Goal: Task Accomplishment & Management: Manage account settings

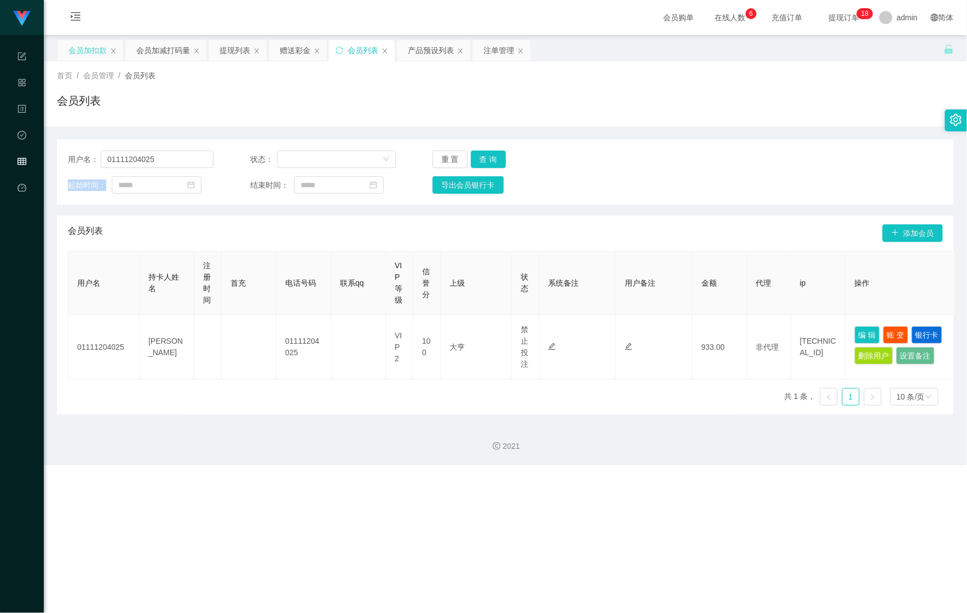
click at [71, 47] on div "会员加扣款" at bounding box center [87, 50] width 38 height 21
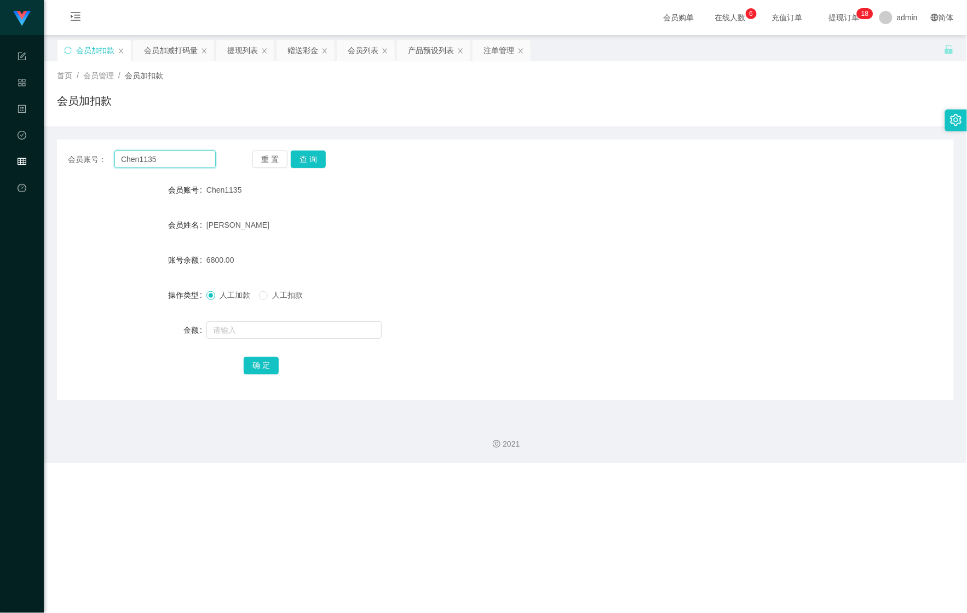
click at [0, 159] on html "Shopee Workbench 系统配置 产品管理 内容中心 数据中心 会员管理 平台首页 保存配置 重置配置 整体风格设置 主题色 导航设置 内容区域宽度…" at bounding box center [483, 306] width 967 height 613
paste input "Wee595010"
type input "Wee595010"
click at [306, 163] on button "查 询" at bounding box center [308, 160] width 35 height 18
click at [307, 163] on button "查 询" at bounding box center [314, 160] width 47 height 18
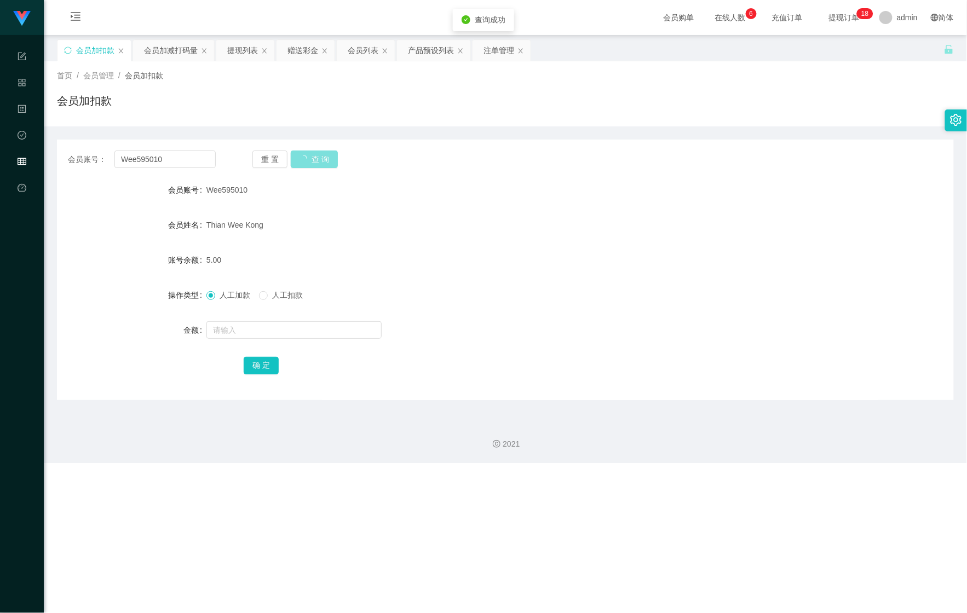
click at [307, 163] on button "查 询" at bounding box center [314, 160] width 47 height 18
click at [253, 325] on input "text" at bounding box center [293, 331] width 175 height 18
type input "100"
click at [255, 359] on button "确 定" at bounding box center [261, 366] width 35 height 18
click at [161, 53] on div "会员加减打码量" at bounding box center [171, 50] width 54 height 21
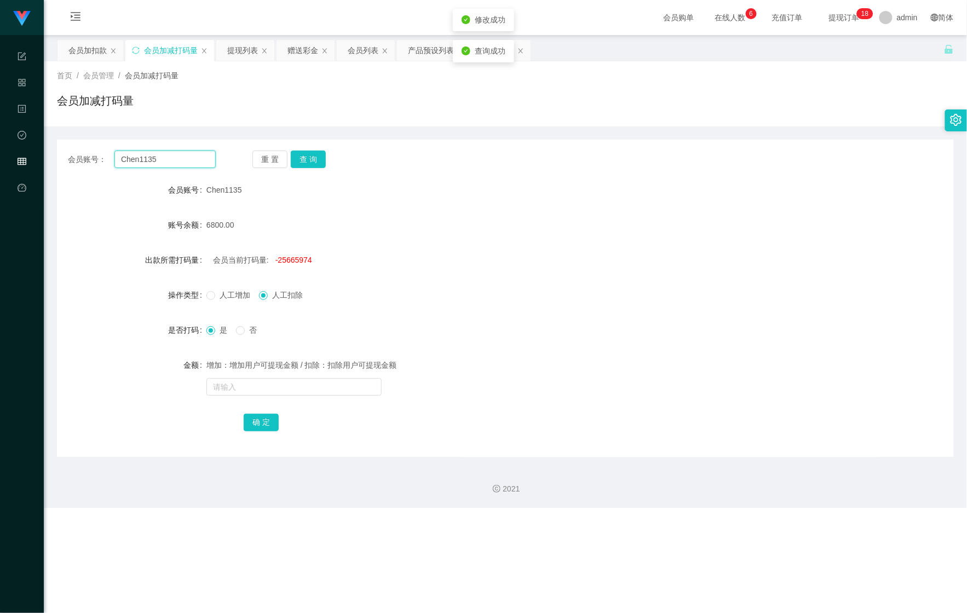
drag, startPoint x: 141, startPoint y: 159, endPoint x: 150, endPoint y: 185, distance: 27.0
click at [0, 183] on html "Shopee Workbench 系统配置 产品管理 内容中心 数据中心 会员管理 平台首页 保存配置 重置配置 整体风格设置 主题色 导航设置 内容区域宽度…" at bounding box center [483, 306] width 967 height 613
paste input "Wee595010"
type input "Wee595010"
click at [320, 152] on button "查 询" at bounding box center [308, 160] width 35 height 18
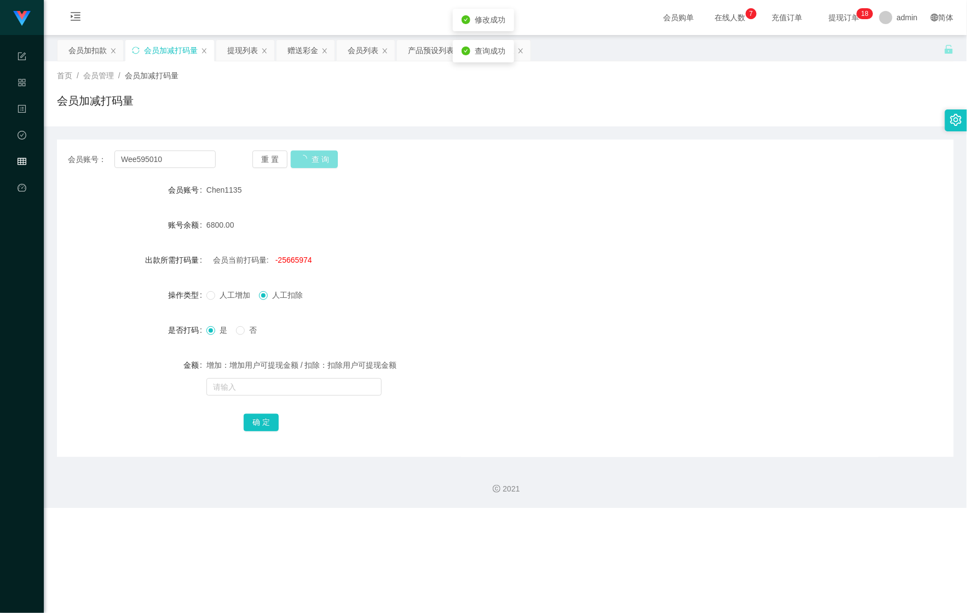
click at [309, 158] on button "查 询" at bounding box center [314, 160] width 47 height 18
click at [216, 333] on label "是" at bounding box center [218, 331] width 25 height 12
drag, startPoint x: 255, startPoint y: 383, endPoint x: 251, endPoint y: 388, distance: 6.2
click at [255, 384] on input "text" at bounding box center [293, 387] width 175 height 18
click at [259, 399] on form "会员账号 Wee595010 账号余额 105.00 出款所需打码量 会员当前打码量: -89 操作类型 人工增加 人工扣除 是否打码 是 否 金额 增加：增…" at bounding box center [505, 306] width 897 height 254
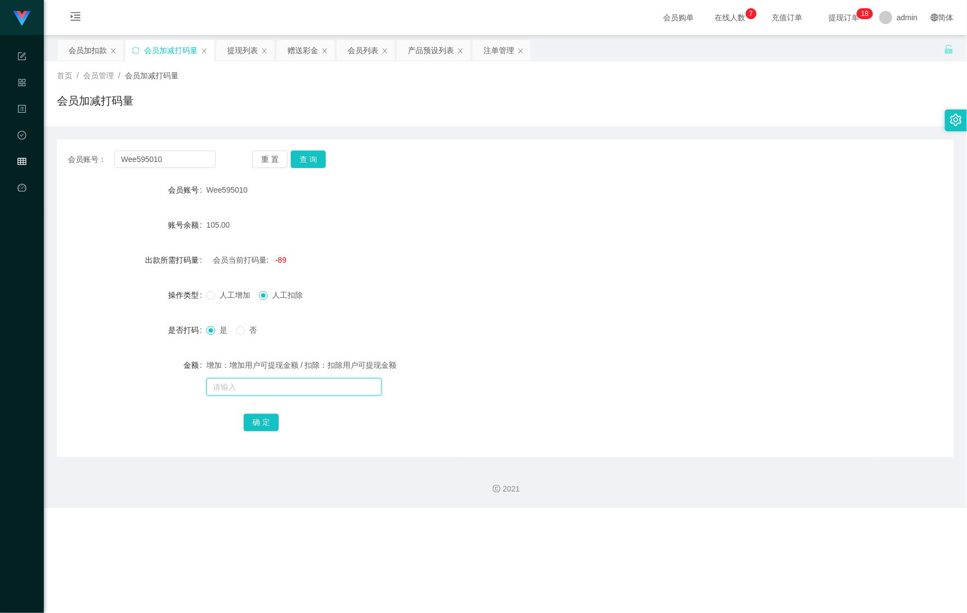
click at [267, 386] on input "text" at bounding box center [293, 387] width 175 height 18
type input "51151251"
click at [266, 430] on button "确 定" at bounding box center [261, 423] width 35 height 18
drag, startPoint x: 152, startPoint y: 163, endPoint x: 49, endPoint y: 158, distance: 103.7
click at [10, 156] on section "Shopee Workbench 系统配置 产品管理 内容中心 数据中心 会员管理 平台首页 保存配置 重置配置 整体风格设置 主题色 导航设置 内容区域宽度…" at bounding box center [483, 254] width 967 height 508
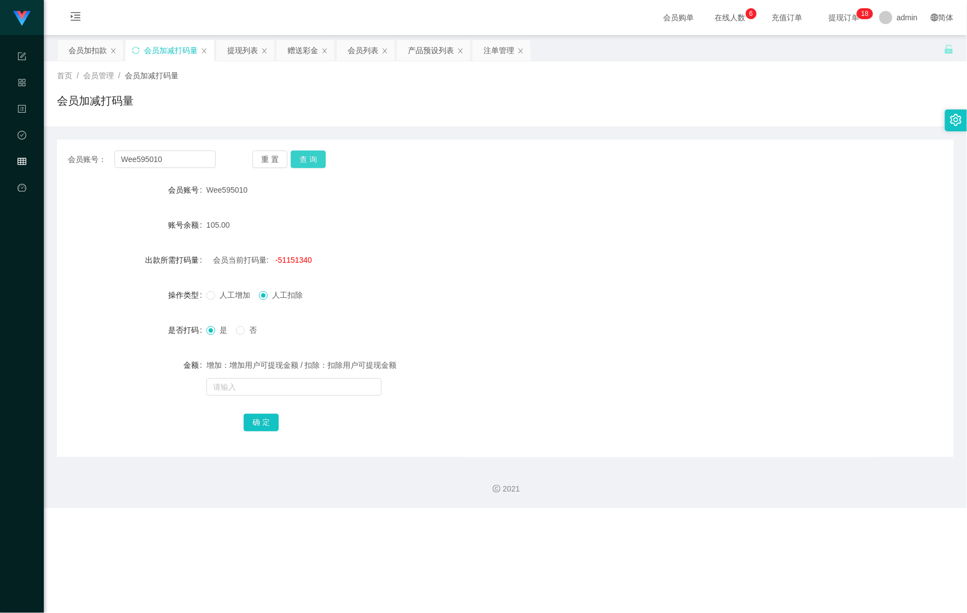
click at [294, 154] on button "查 询" at bounding box center [308, 160] width 35 height 18
click at [90, 56] on div "会员加扣款" at bounding box center [87, 50] width 38 height 21
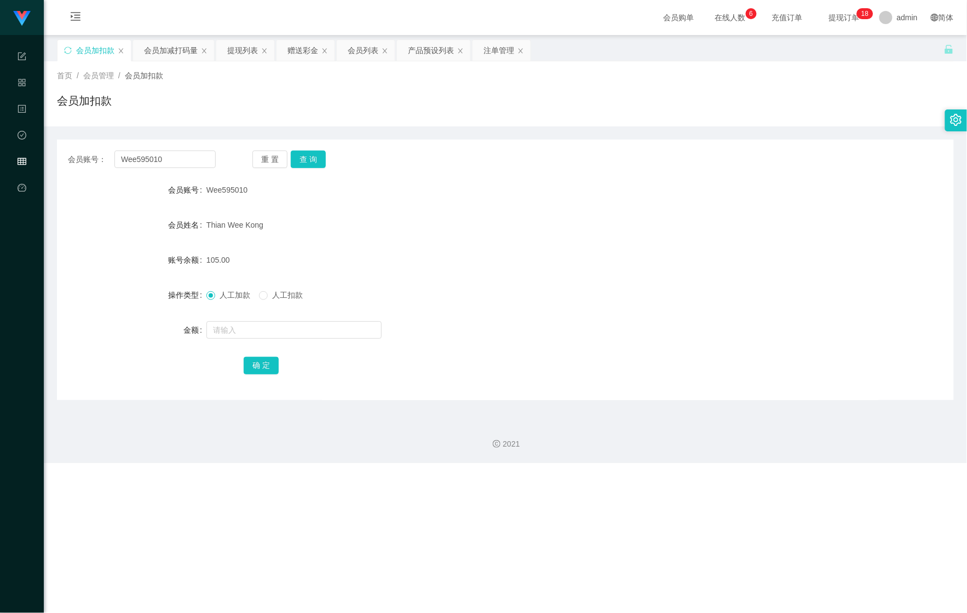
click at [305, 150] on div "会员账号： Wee595010 重 置 查 询 会员账号 Wee595010 会员姓名 [PERSON_NAME] Kong 账号余额 105.00 操作类型…" at bounding box center [505, 270] width 897 height 261
click at [180, 51] on div "会员加减打码量" at bounding box center [171, 50] width 54 height 21
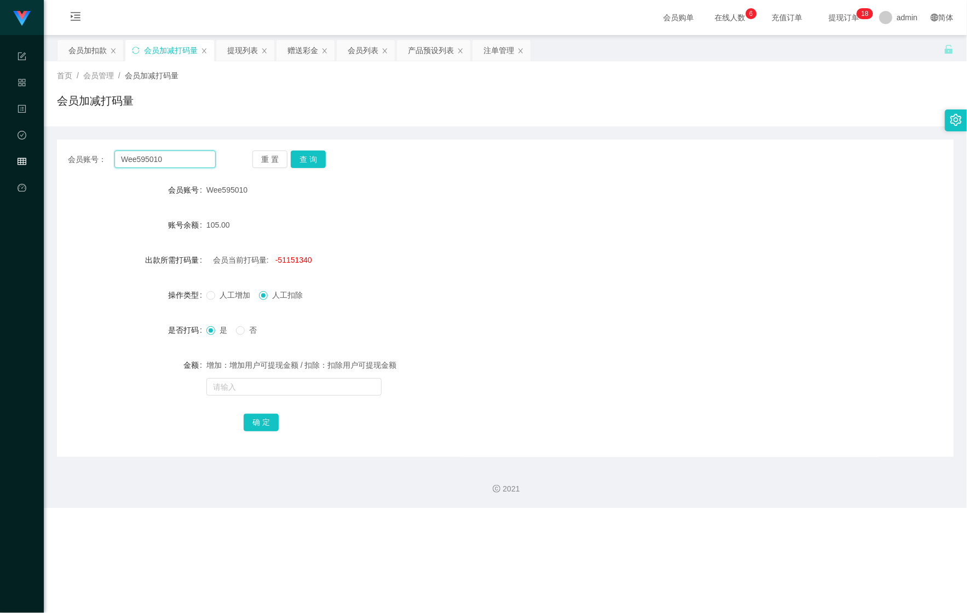
drag, startPoint x: 150, startPoint y: 163, endPoint x: 106, endPoint y: 162, distance: 44.4
click at [106, 162] on div "会员账号： Wee595010" at bounding box center [142, 160] width 148 height 18
click at [307, 152] on button "查 询" at bounding box center [308, 160] width 35 height 18
click at [362, 50] on div "会员列表" at bounding box center [363, 50] width 31 height 21
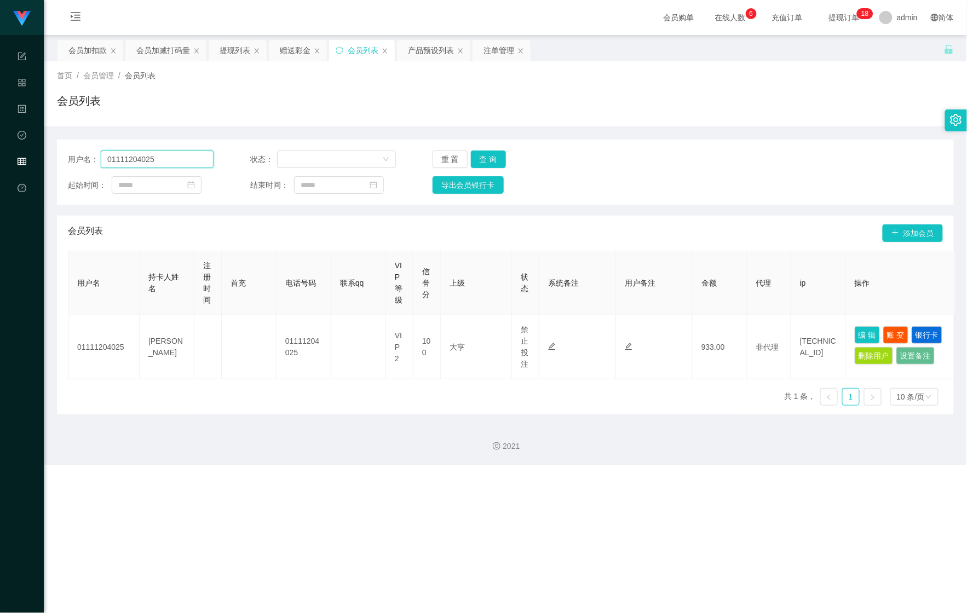
click at [0, 158] on html "Shopee Workbench 系统配置 产品管理 内容中心 数据中心 会员管理 平台首页 保存配置 重置配置 整体风格设置 主题色 导航设置 内容区域宽度…" at bounding box center [483, 306] width 967 height 613
paste input "Wee595010"
type input "Wee595010"
drag, startPoint x: 513, startPoint y: 153, endPoint x: 490, endPoint y: 158, distance: 24.0
click at [506, 156] on div "重 置 查 询" at bounding box center [506, 160] width 146 height 18
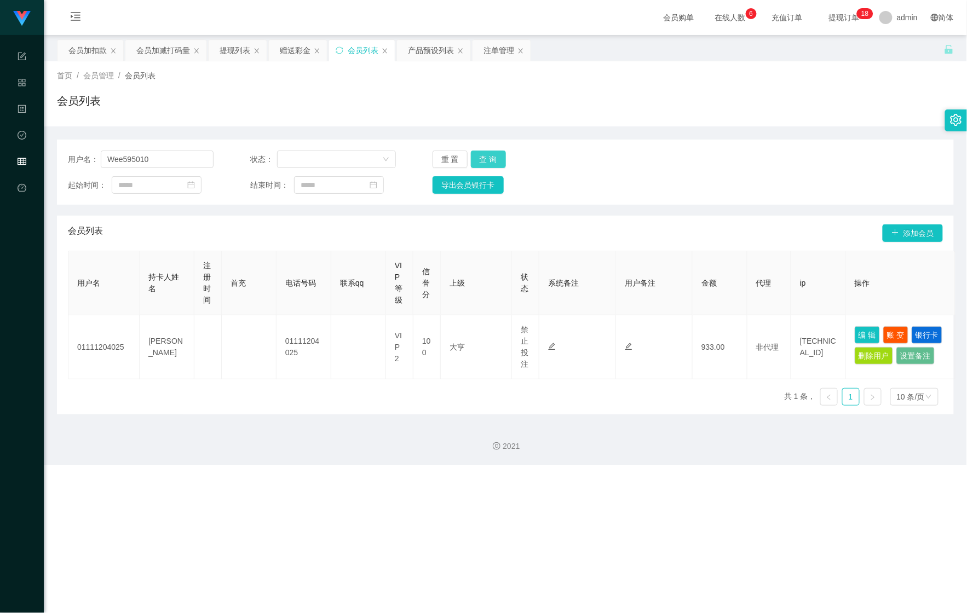
click at [490, 158] on button "查 询" at bounding box center [488, 160] width 35 height 18
click at [489, 158] on button "查 询" at bounding box center [494, 160] width 47 height 18
click at [496, 48] on span "查询成功" at bounding box center [490, 51] width 31 height 9
click at [492, 51] on div "注单管理" at bounding box center [499, 50] width 31 height 21
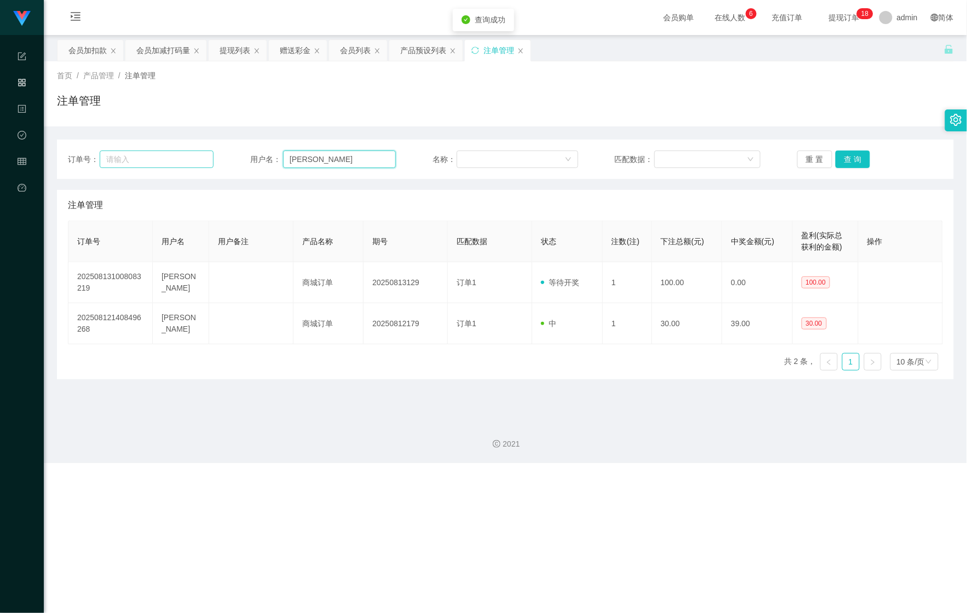
drag, startPoint x: 360, startPoint y: 162, endPoint x: 190, endPoint y: 156, distance: 170.5
click at [186, 167] on div "订单号： 用户名： [PERSON_NAME] 名称： 匹配数据： 重 置 查 询" at bounding box center [505, 160] width 875 height 18
paste input "Wee595010"
type input "Wee595010"
click at [858, 158] on button "查 询" at bounding box center [853, 160] width 35 height 18
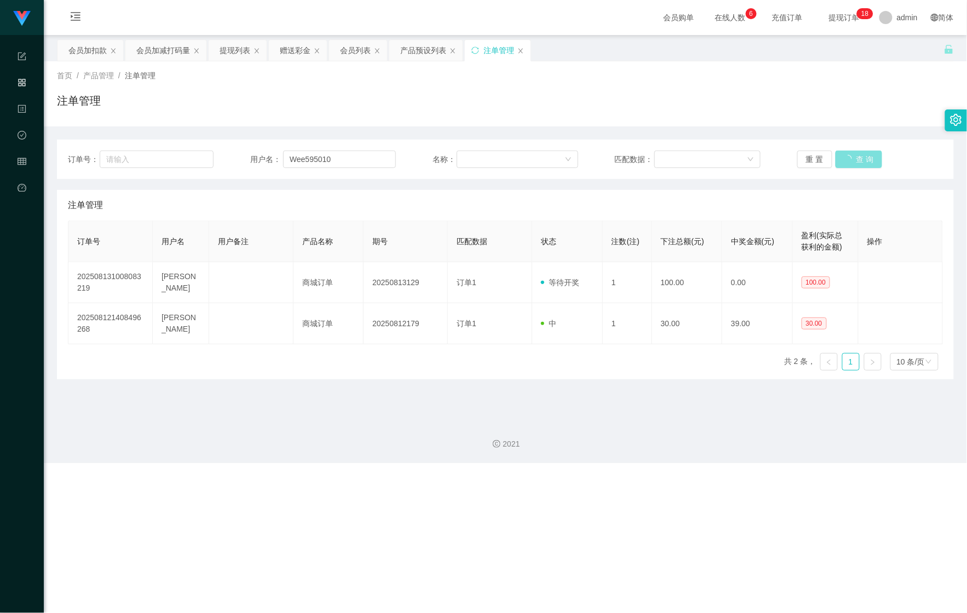
click at [853, 158] on button "查 询" at bounding box center [859, 160] width 47 height 18
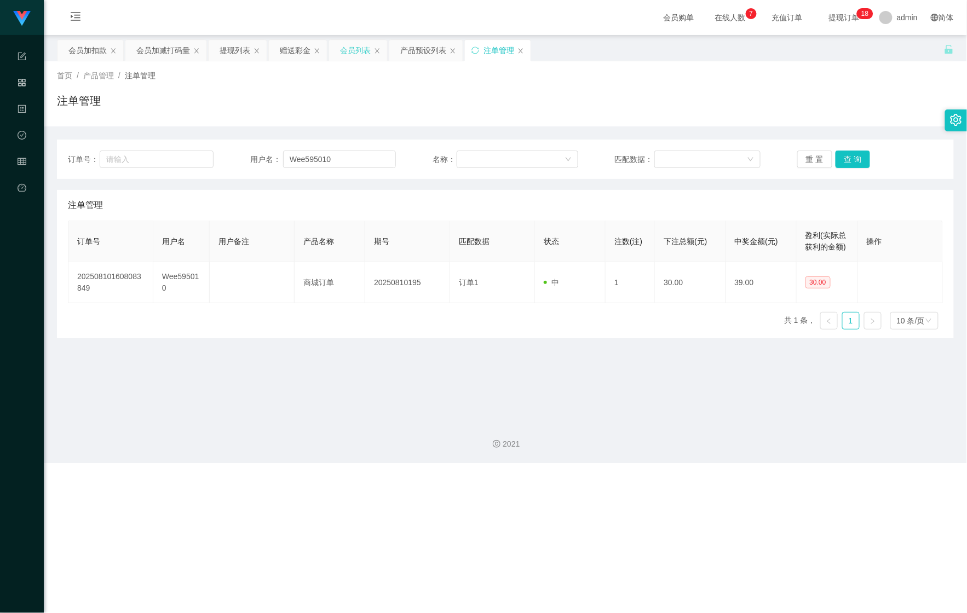
click at [344, 55] on div "会员列表" at bounding box center [355, 50] width 31 height 21
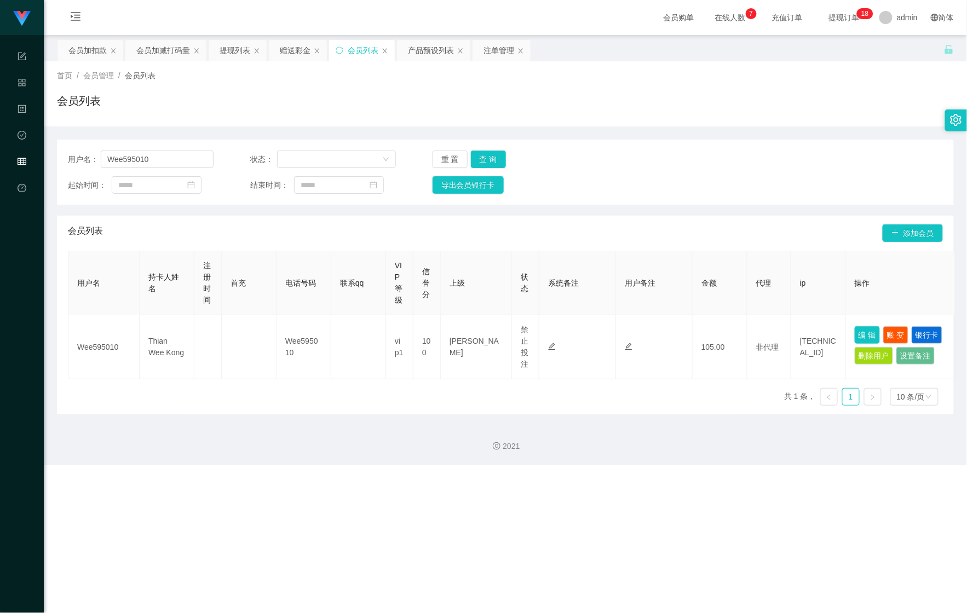
click at [861, 331] on button "编 辑" at bounding box center [867, 335] width 25 height 18
type input "Wee595010"
type input "Thian Wee Kong"
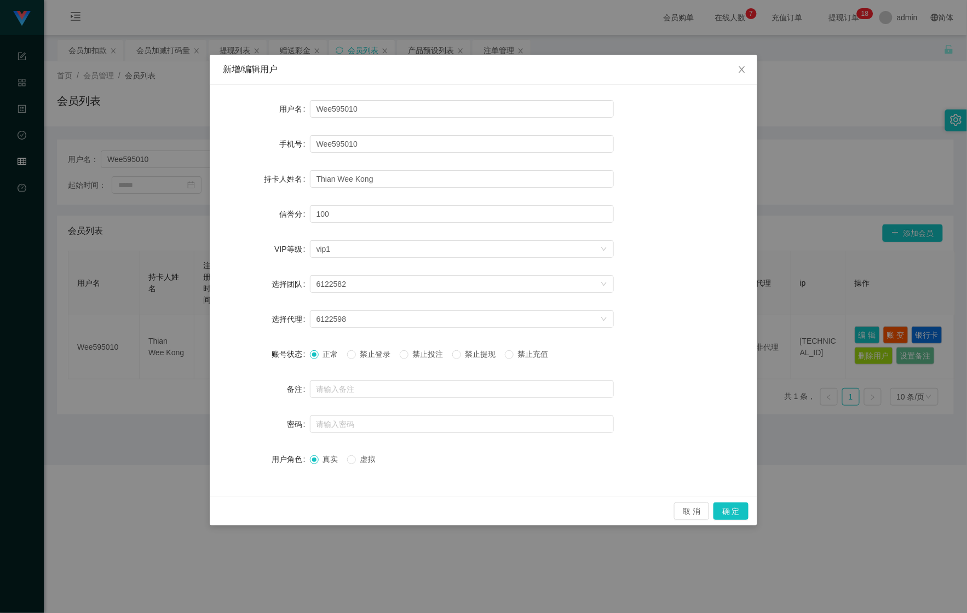
click at [732, 502] on div "取 消 确 定" at bounding box center [484, 511] width 548 height 29
click at [732, 509] on button "确 定" at bounding box center [731, 512] width 35 height 18
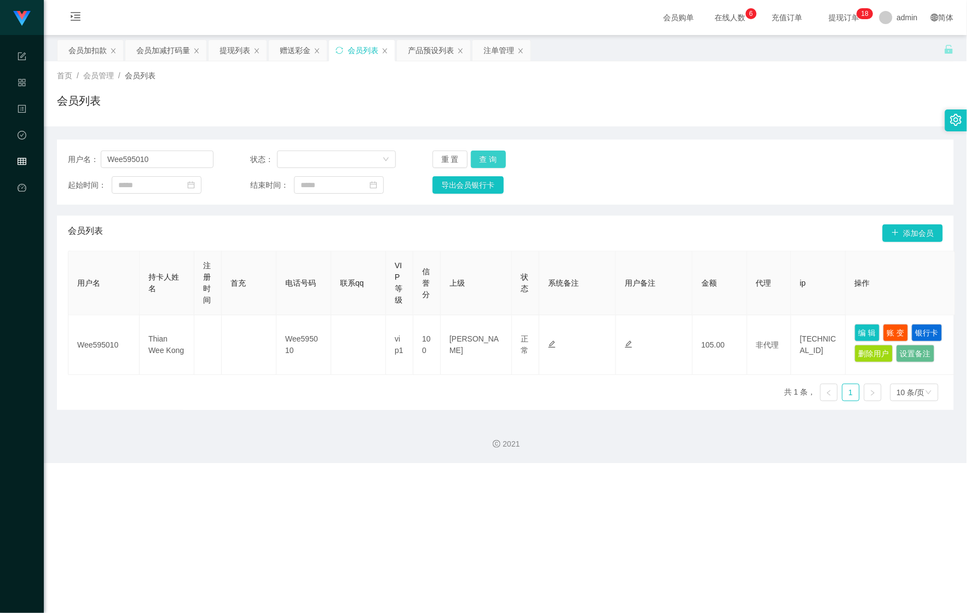
click at [486, 160] on button "查 询" at bounding box center [488, 160] width 35 height 18
click at [486, 152] on button "查 询" at bounding box center [488, 160] width 35 height 18
click at [486, 152] on div "重 置 查 询" at bounding box center [506, 160] width 146 height 18
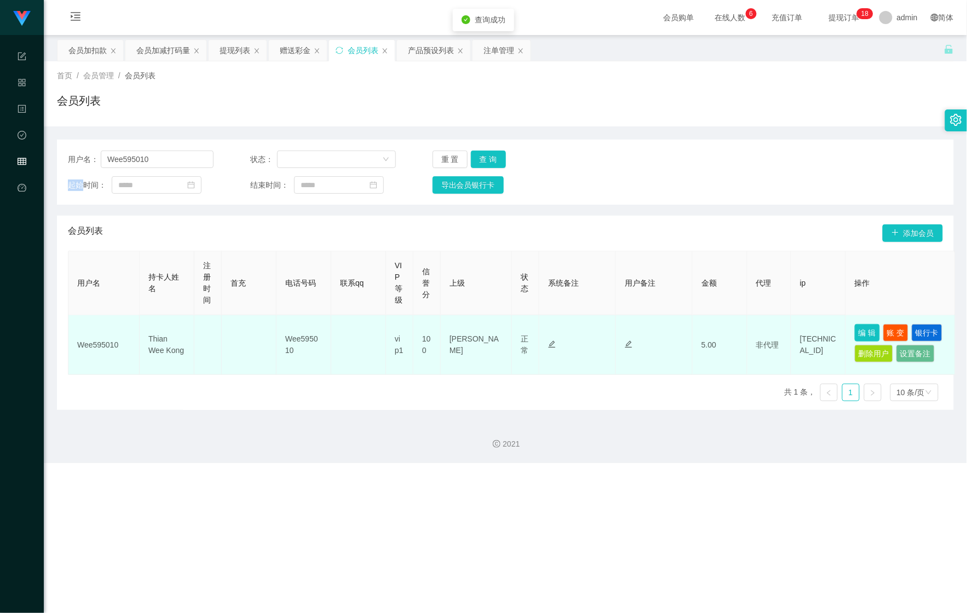
click at [877, 335] on button "编 辑" at bounding box center [867, 333] width 25 height 18
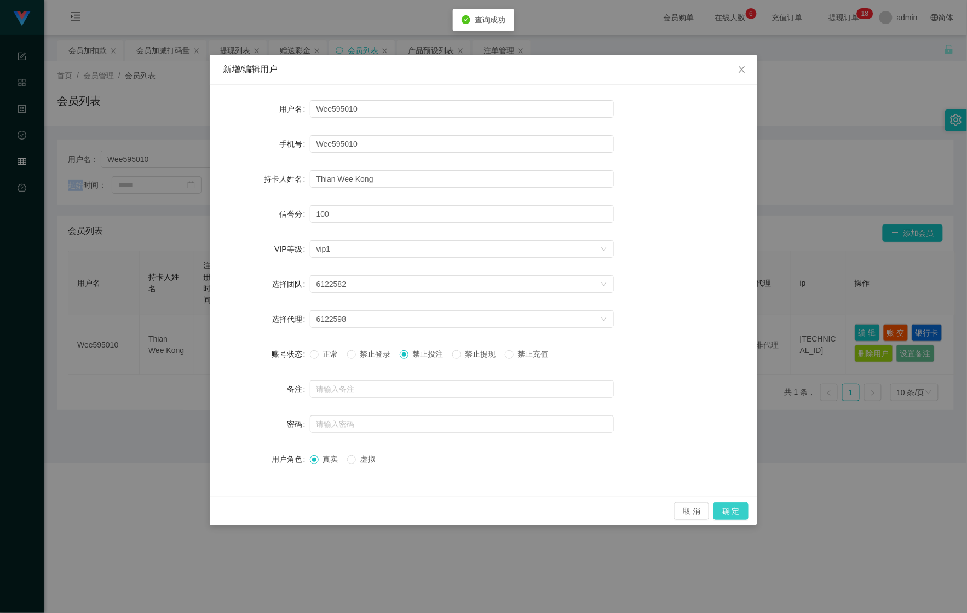
click at [732, 509] on button "确 定" at bounding box center [731, 512] width 35 height 18
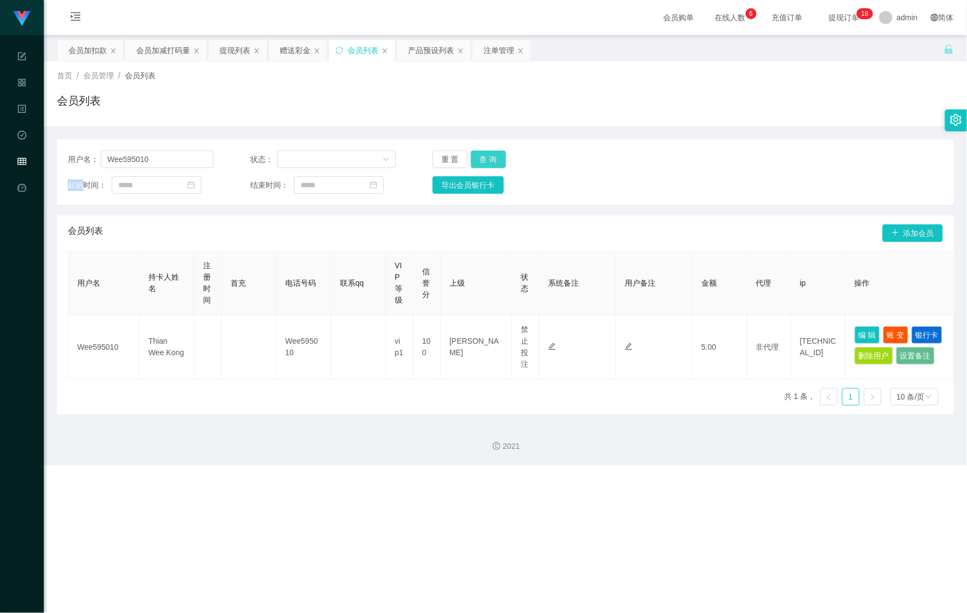
click at [483, 160] on button "查 询" at bounding box center [488, 160] width 35 height 18
click at [504, 44] on div "注单管理" at bounding box center [499, 50] width 31 height 21
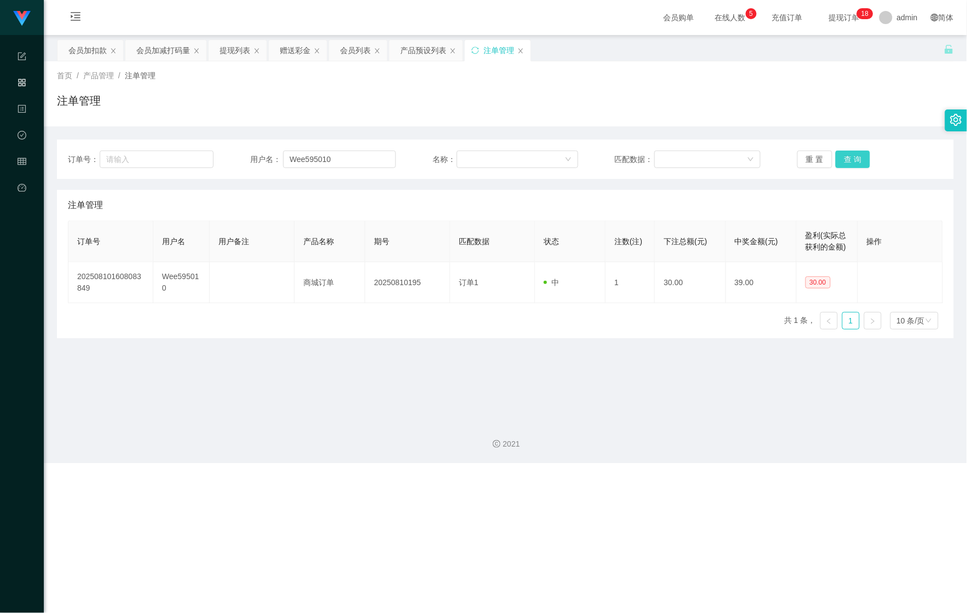
click at [853, 162] on button "查 询" at bounding box center [853, 160] width 35 height 18
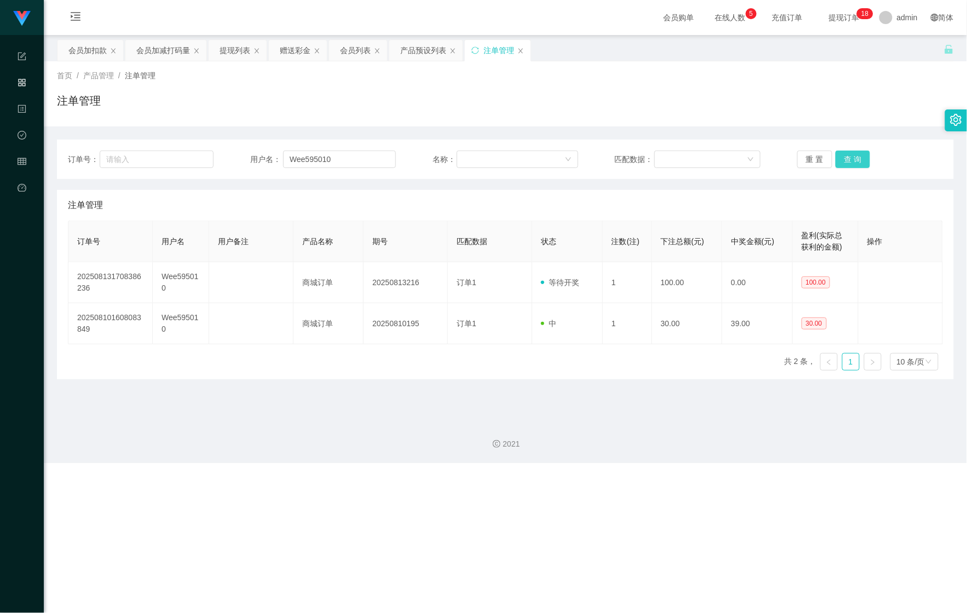
click at [853, 162] on button "查 询" at bounding box center [853, 160] width 35 height 18
click at [353, 58] on div "会员列表" at bounding box center [355, 50] width 31 height 21
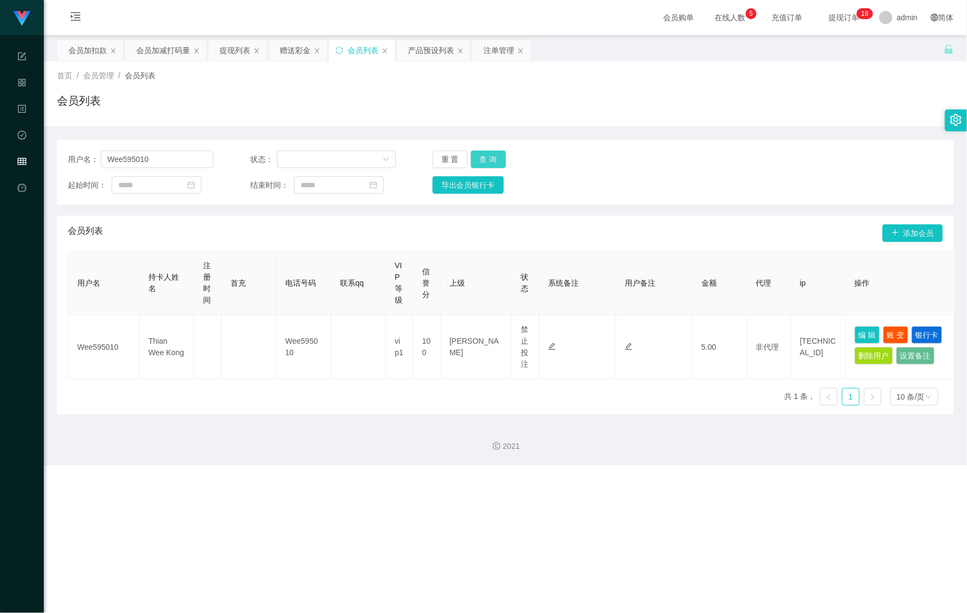
click at [491, 154] on button "查 询" at bounding box center [488, 160] width 35 height 18
